Goal: Check status: Check status

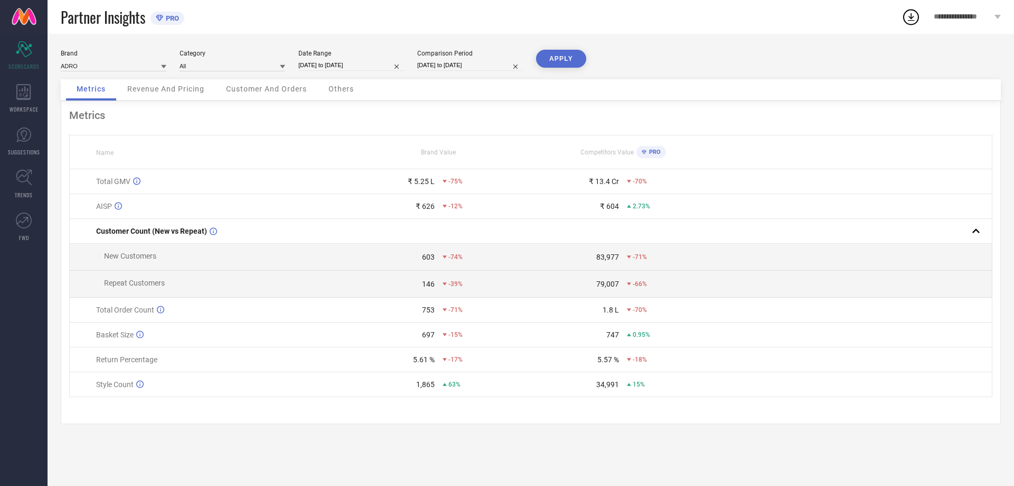
click at [325, 68] on input "[DATE] to [DATE]" at bounding box center [352, 65] width 106 height 11
select select "8"
select select "2025"
select select "9"
select select "2025"
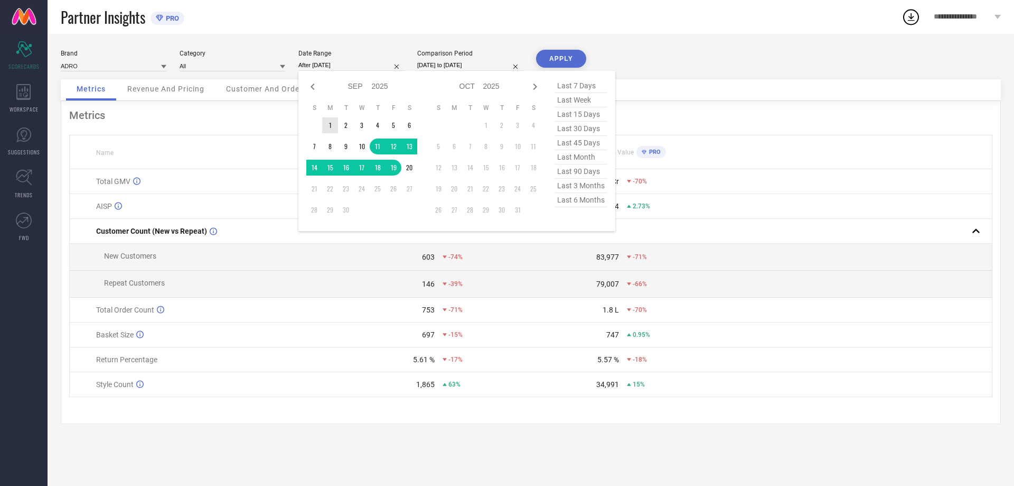
click at [327, 125] on td "1" at bounding box center [330, 125] width 16 height 16
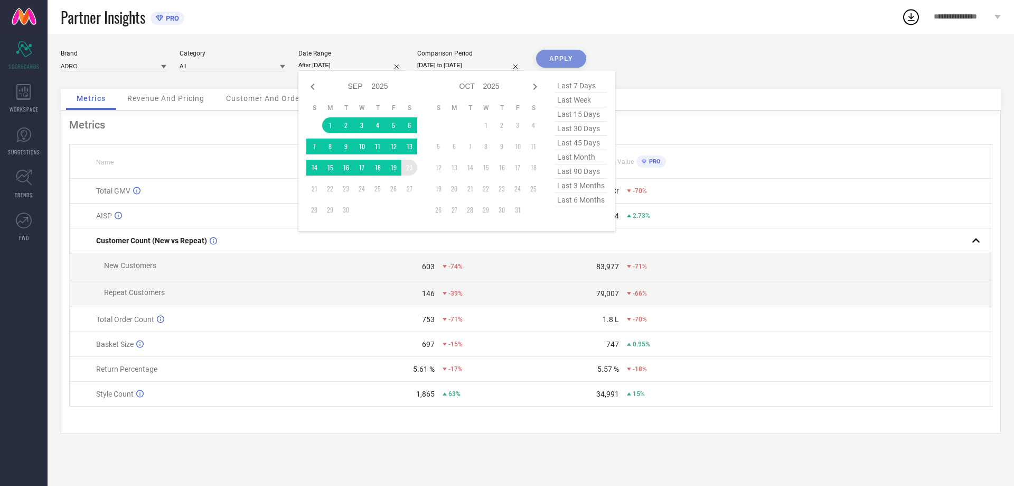
type input "[DATE] to [DATE]"
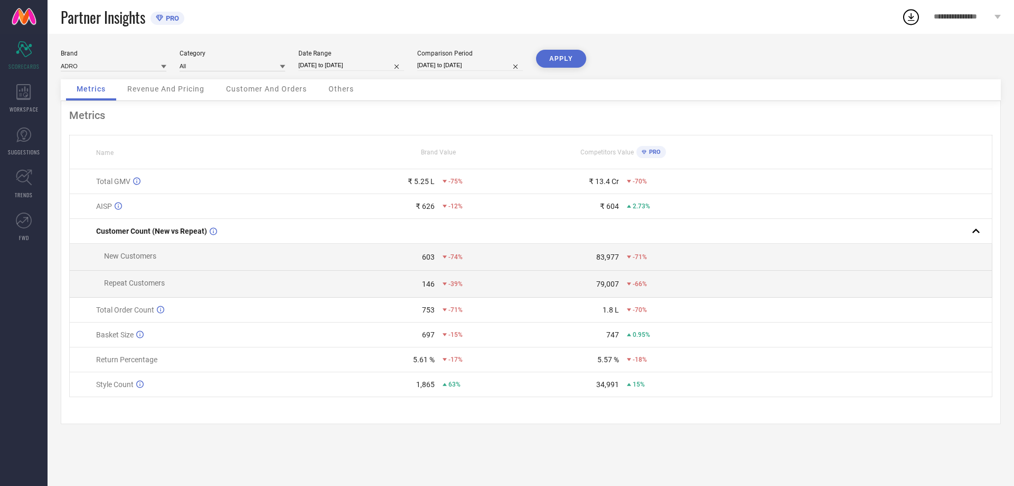
click at [571, 55] on button "APPLY" at bounding box center [561, 59] width 50 height 18
click at [356, 70] on div "Date Range [DATE] to [DATE]" at bounding box center [352, 61] width 106 height 22
select select "8"
select select "2025"
select select "9"
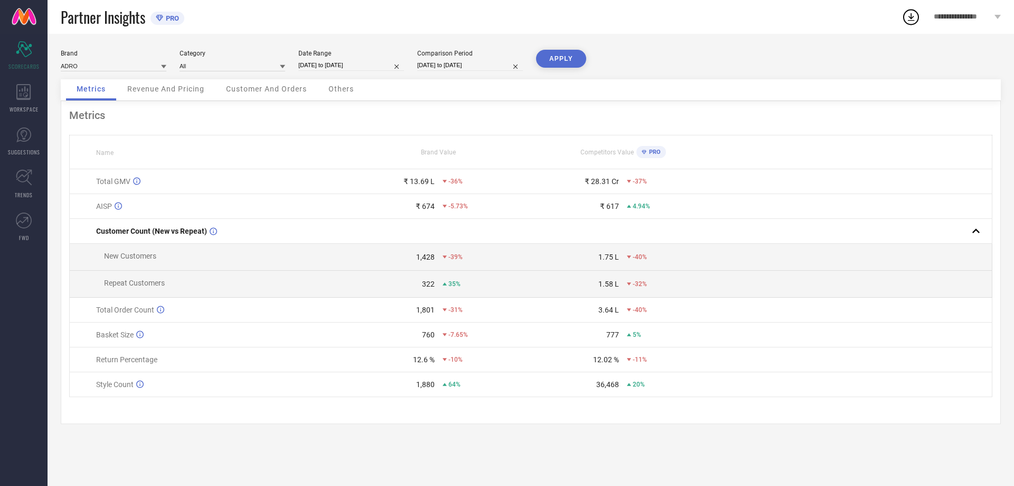
select select "2025"
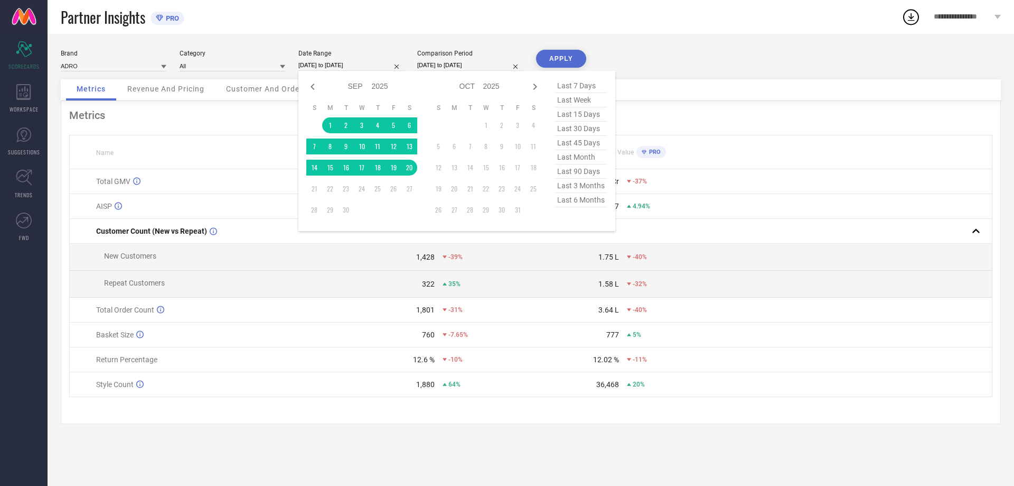
click at [358, 63] on input "[DATE] to [DATE]" at bounding box center [352, 65] width 106 height 11
click at [333, 124] on td "1" at bounding box center [330, 125] width 16 height 16
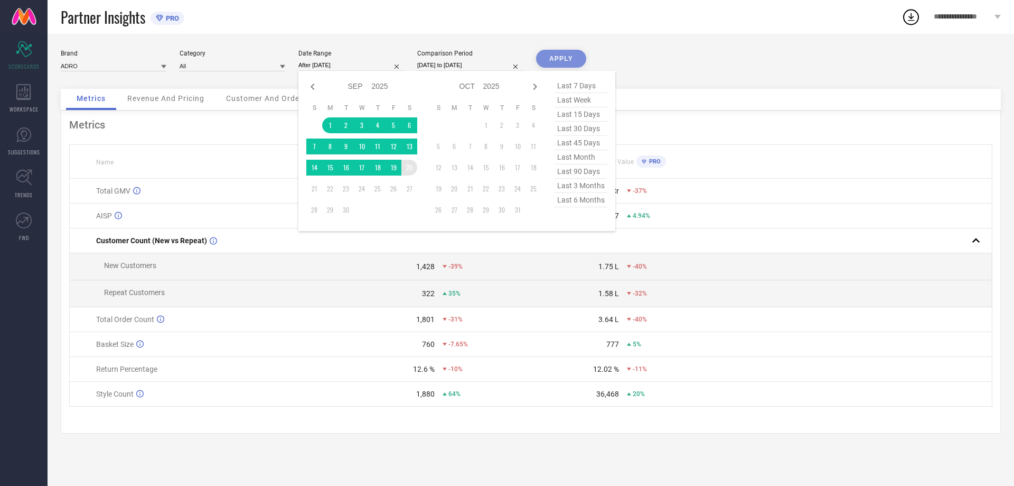
type input "[DATE] to [DATE]"
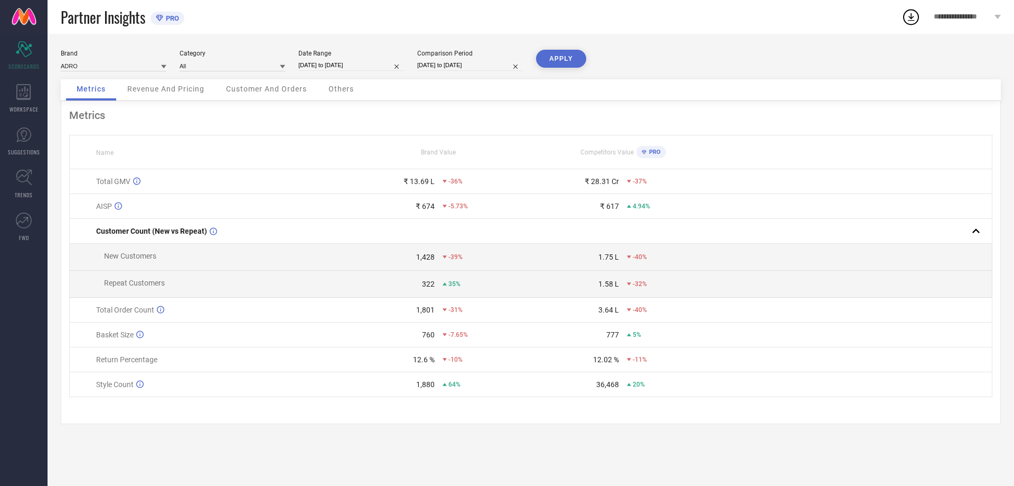
click at [569, 59] on button "APPLY" at bounding box center [561, 59] width 50 height 18
click at [343, 63] on input "[DATE] to [DATE]" at bounding box center [352, 65] width 106 height 11
select select "8"
select select "2025"
select select "9"
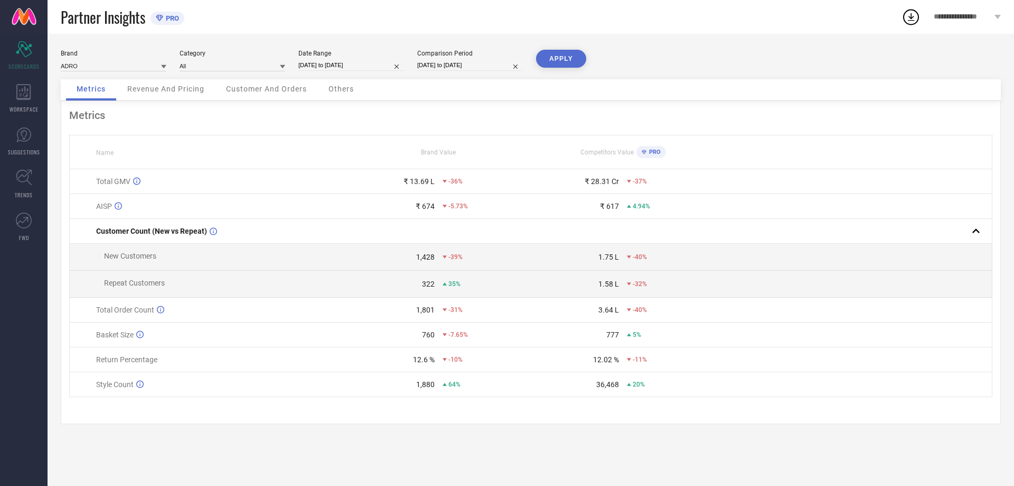
select select "2025"
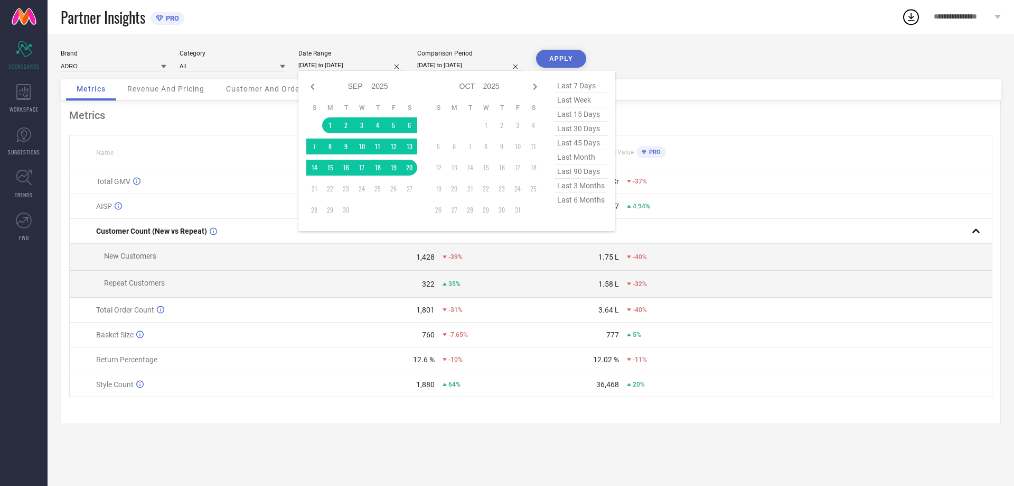
click at [349, 37] on div "Brand ADRO Category All Date Range [DATE] to [DATE] Jan Feb Mar Apr May Jun [DA…" at bounding box center [531, 260] width 967 height 452
